Goal: Find contact information: Find contact information

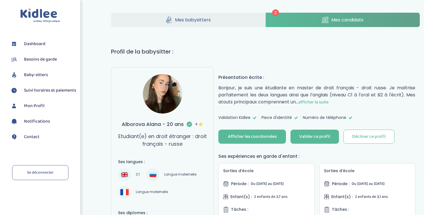
click at [324, 21] on icon at bounding box center [325, 19] width 7 height 7
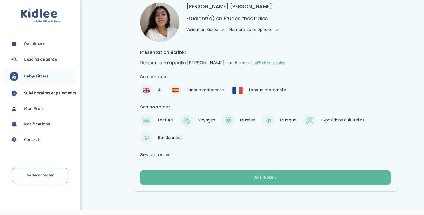
scroll to position [260, 0]
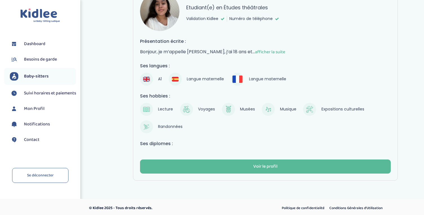
click at [36, 46] on span "Dashboard" at bounding box center [34, 44] width 21 height 7
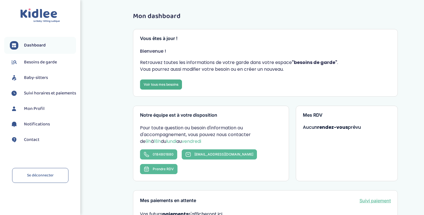
click at [159, 84] on link "Voir tous mes besoins" at bounding box center [161, 84] width 42 height 10
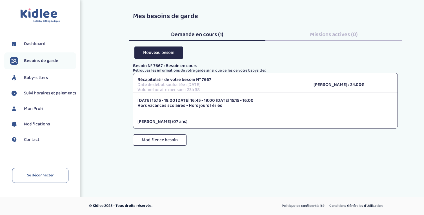
click at [332, 34] on span "Missions actives (0)" at bounding box center [334, 34] width 48 height 9
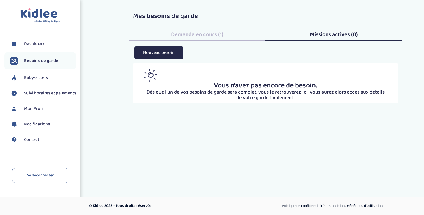
click at [202, 34] on span "Demande en cours (1)" at bounding box center [197, 34] width 52 height 9
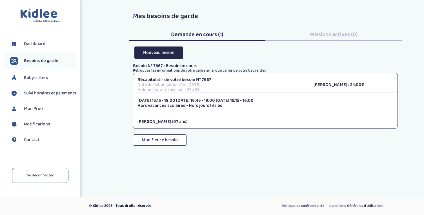
click at [35, 112] on span "Mon Profil" at bounding box center [34, 108] width 21 height 7
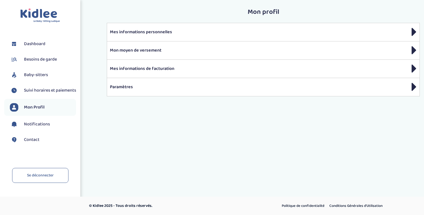
click at [38, 75] on span "Baby-sitters" at bounding box center [36, 75] width 24 height 7
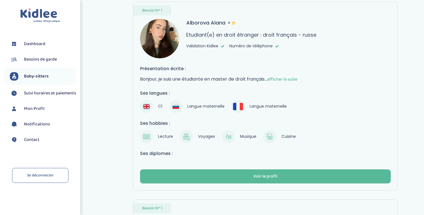
scroll to position [40, 0]
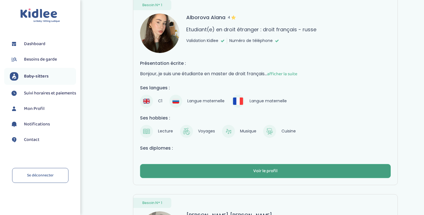
click at [273, 170] on div "Voir le profil" at bounding box center [265, 171] width 24 height 6
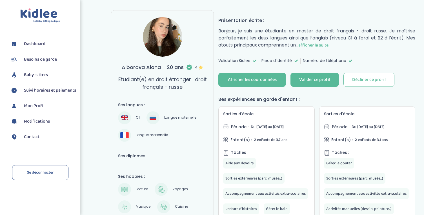
scroll to position [37, 0]
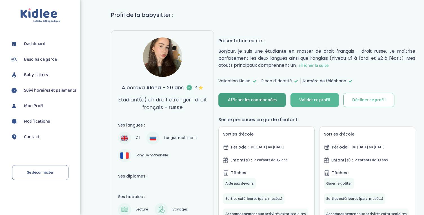
click at [267, 99] on div "Afficher les coordonnées" at bounding box center [252, 100] width 49 height 6
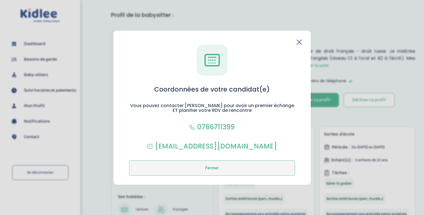
click at [221, 168] on button "Fermer" at bounding box center [212, 167] width 166 height 15
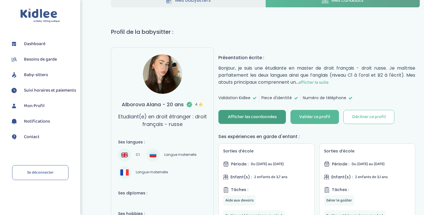
scroll to position [0, 0]
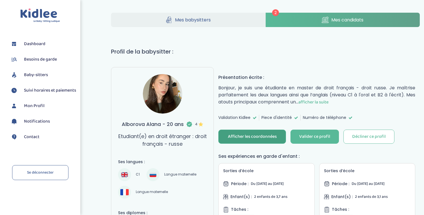
click at [41, 92] on span "Suivi horaires et paiements" at bounding box center [50, 90] width 52 height 7
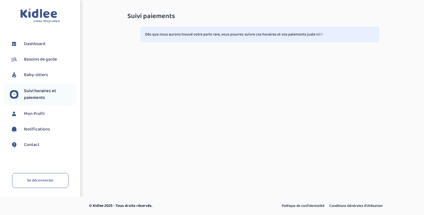
click at [39, 112] on span "Mon Profil" at bounding box center [34, 114] width 21 height 7
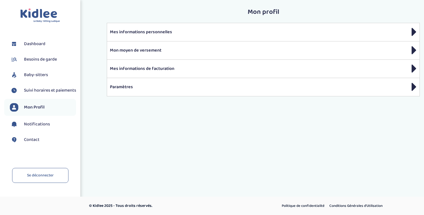
click at [39, 128] on span "Notifications" at bounding box center [37, 124] width 26 height 7
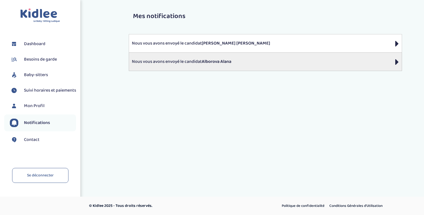
click at [393, 65] on p "Nous vous avons envoyé le candidat Alborova [PERSON_NAME]" at bounding box center [265, 61] width 267 height 7
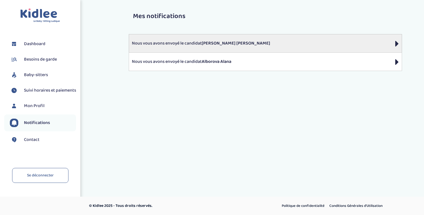
click at [174, 45] on p "Nous vous avons envoyé le candidat [PERSON_NAME] [PERSON_NAME]" at bounding box center [265, 43] width 267 height 7
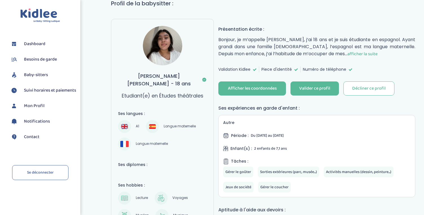
scroll to position [49, 0]
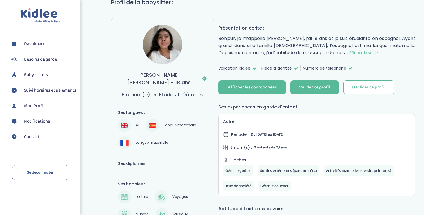
click at [378, 52] on span "afficher la suite" at bounding box center [363, 52] width 30 height 7
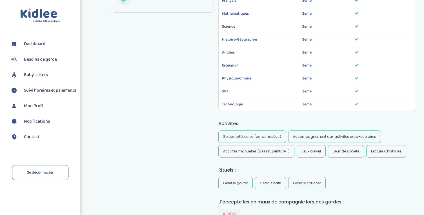
scroll to position [180, 0]
